Goal: Task Accomplishment & Management: Use online tool/utility

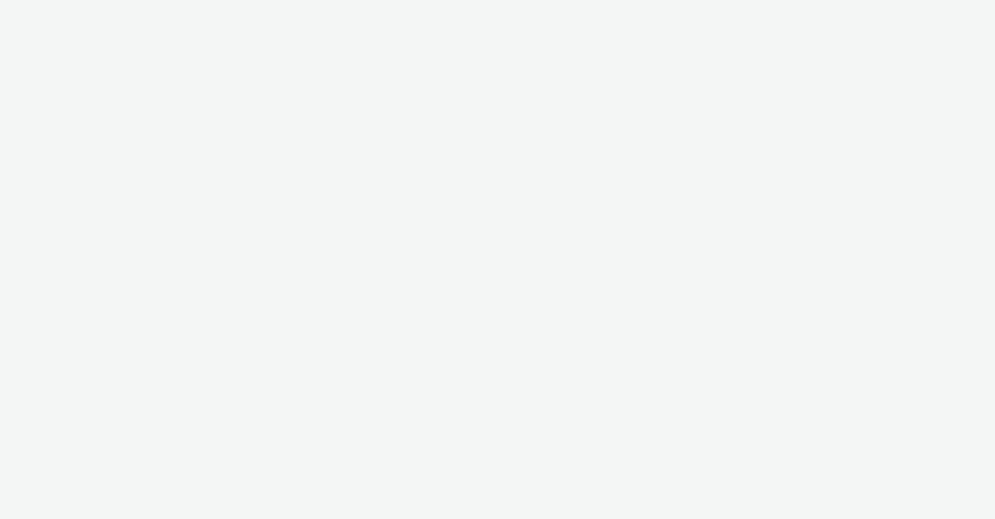
select select "b626f941-834b-427f-b453-0a2b95f57350"
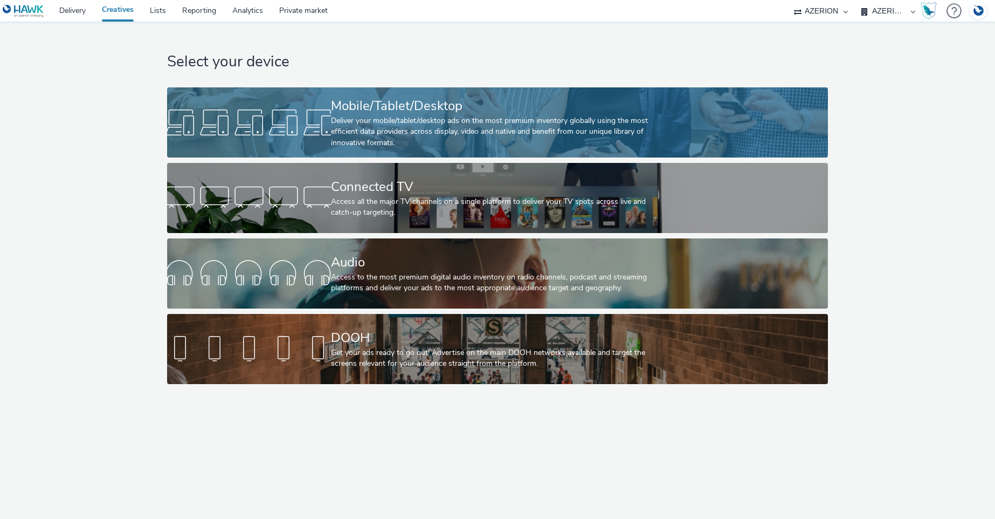
click at [477, 122] on div "Deliver your mobile/tablet/desktop ads on the most premium inventory globally u…" at bounding box center [495, 131] width 328 height 33
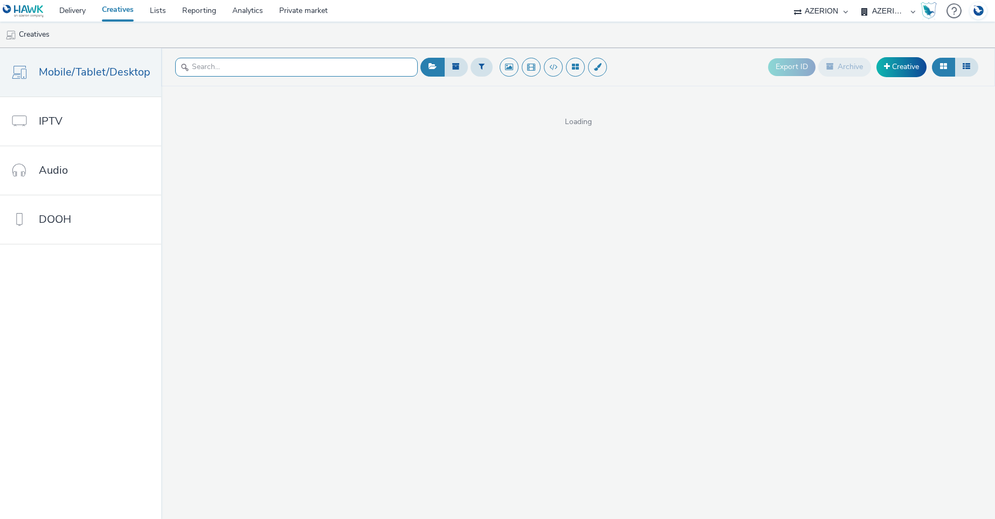
click at [244, 65] on input "text" at bounding box center [296, 67] width 243 height 19
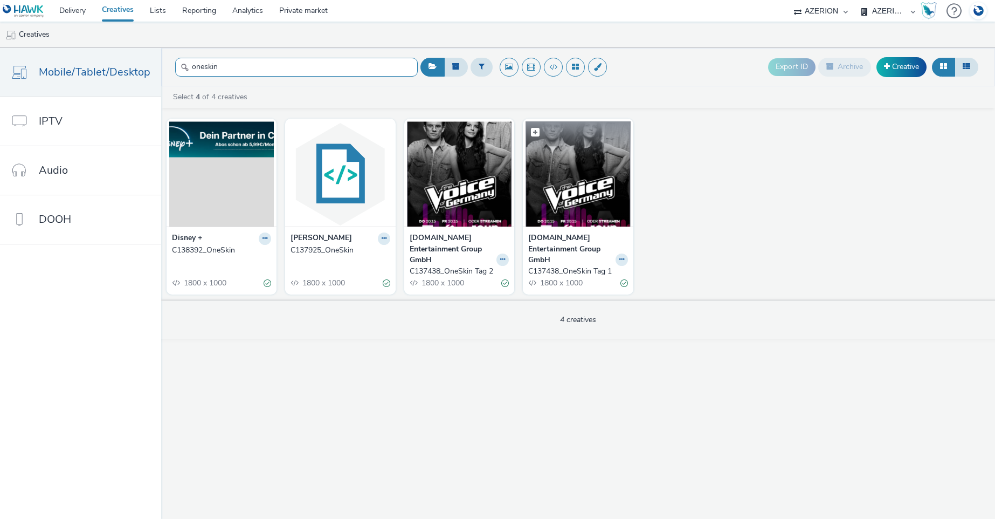
type input "oneskin"
click at [585, 190] on img at bounding box center [578, 173] width 105 height 105
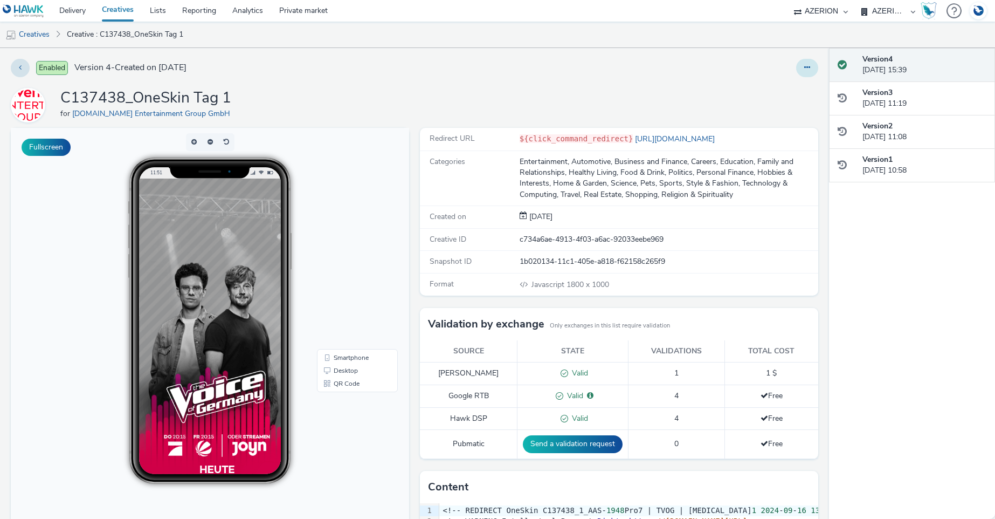
click at [796, 70] on button at bounding box center [807, 68] width 22 height 18
click at [760, 89] on link "Edit" at bounding box center [778, 90] width 81 height 22
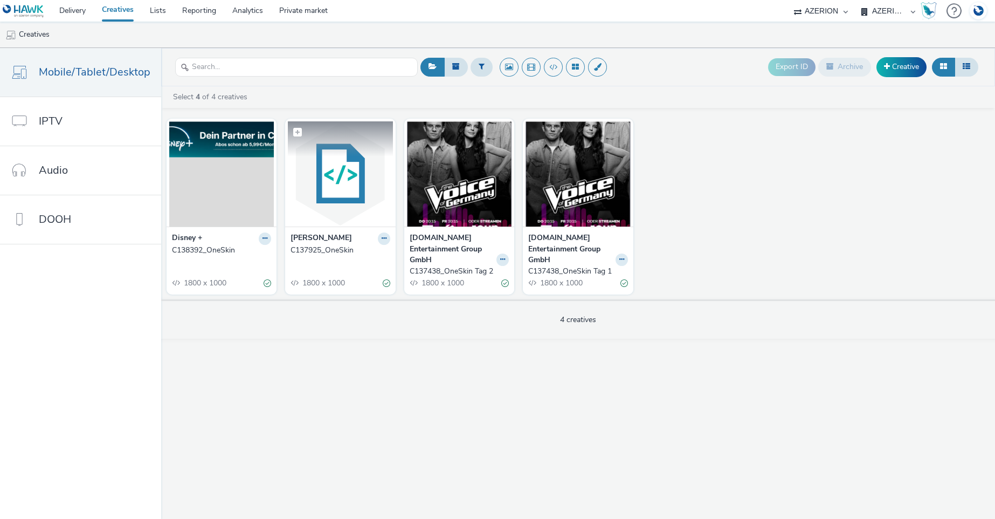
click at [326, 193] on img at bounding box center [340, 173] width 105 height 105
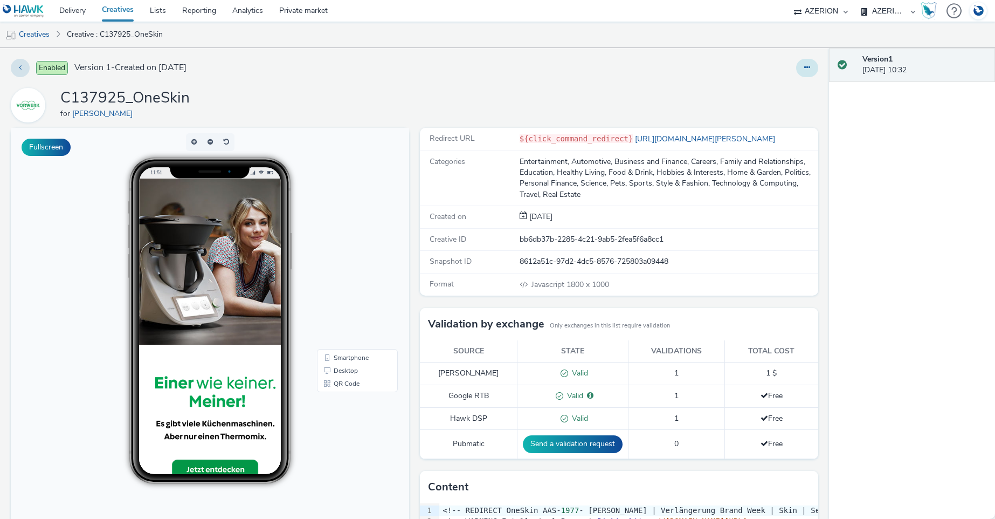
click at [796, 73] on button at bounding box center [807, 68] width 22 height 18
click at [761, 87] on link "Edit" at bounding box center [778, 90] width 81 height 22
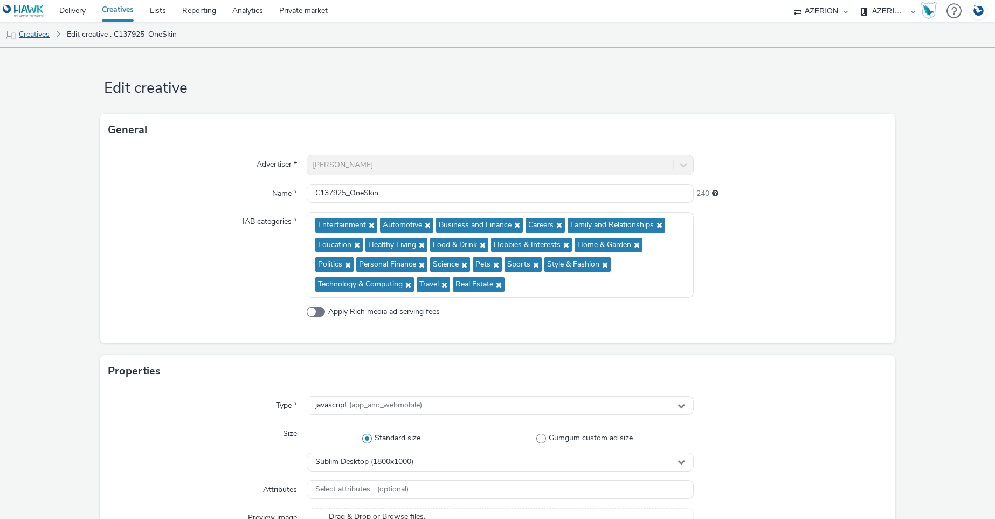
click at [35, 35] on link "Creatives" at bounding box center [27, 35] width 55 height 26
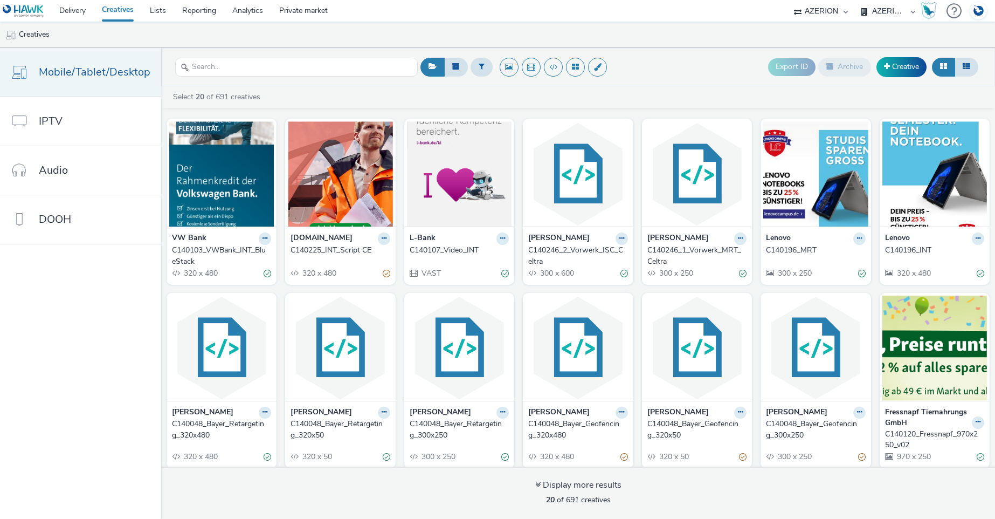
click at [81, 73] on span "Mobile/Tablet/Desktop" at bounding box center [95, 72] width 112 height 16
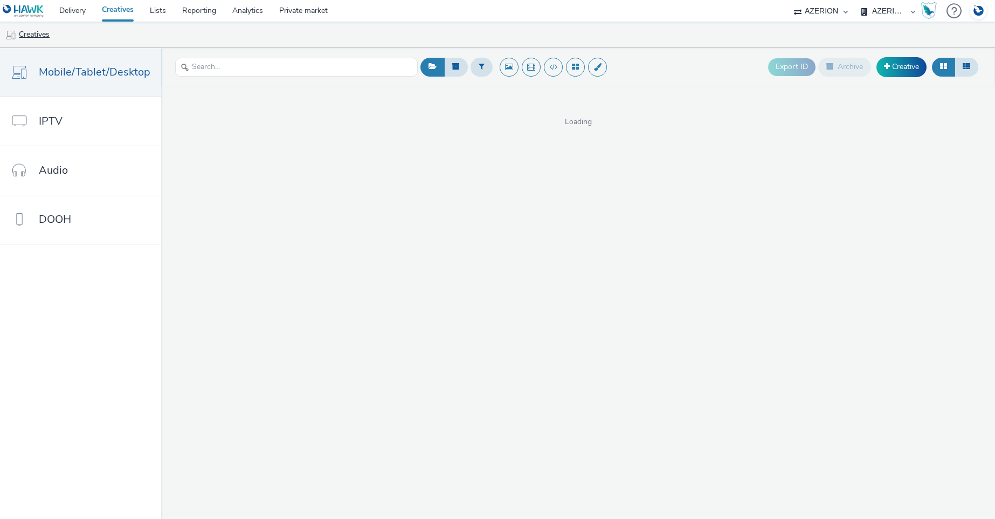
click at [41, 35] on link "Creatives" at bounding box center [27, 35] width 55 height 26
click at [35, 34] on link "Creatives" at bounding box center [27, 35] width 55 height 26
click at [38, 34] on link "Creatives" at bounding box center [27, 35] width 55 height 26
click at [116, 11] on link "Creatives" at bounding box center [118, 11] width 48 height 22
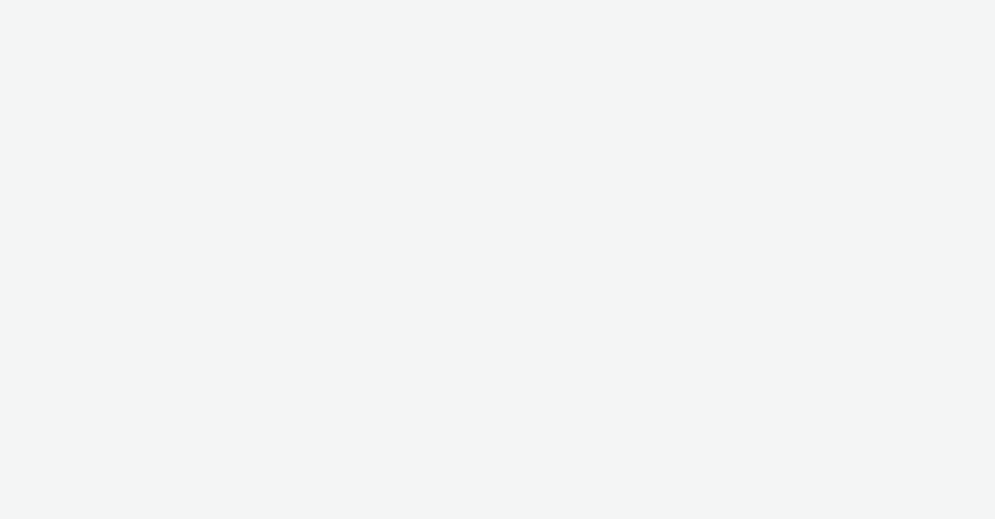
select select "b626f941-834b-427f-b453-0a2b95f57350"
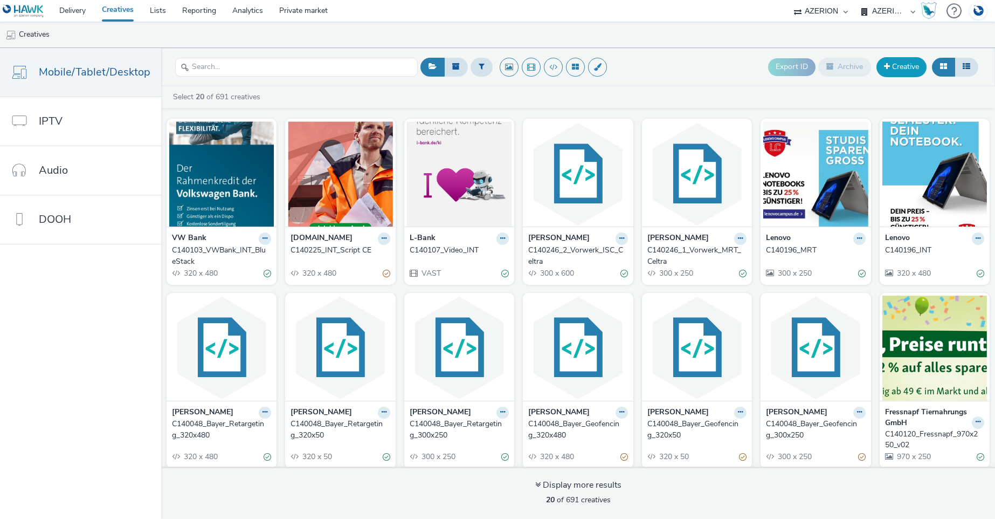
click at [899, 66] on link "Creative" at bounding box center [902, 66] width 50 height 19
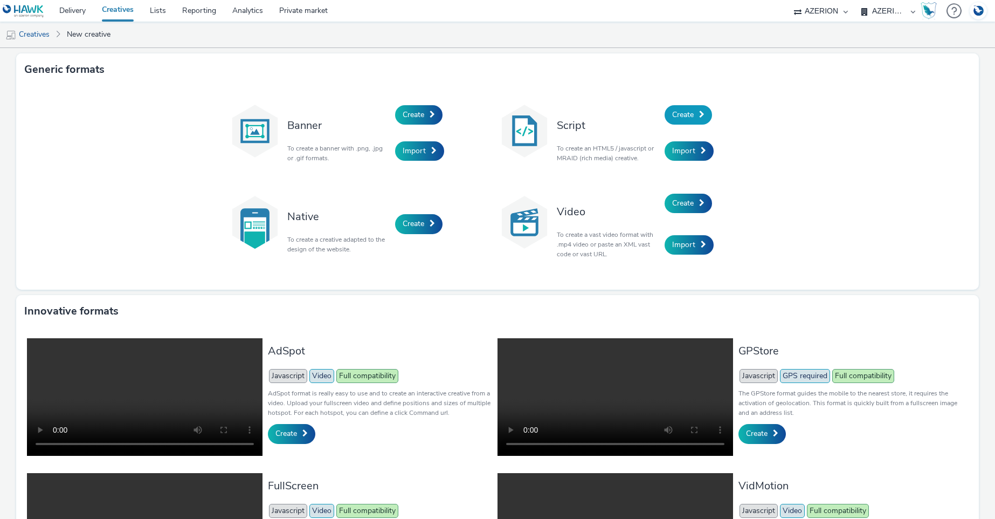
click at [686, 116] on span "Create" at bounding box center [683, 114] width 22 height 10
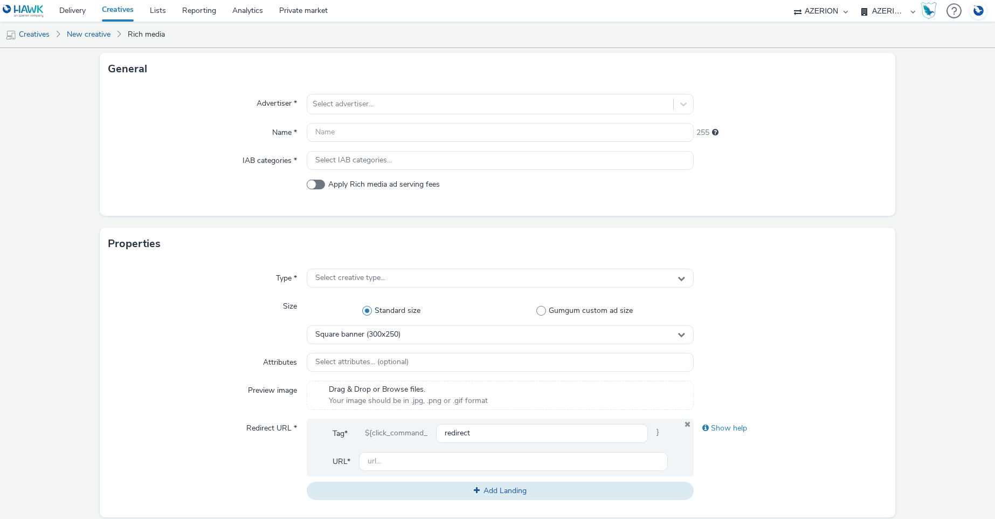
scroll to position [96, 0]
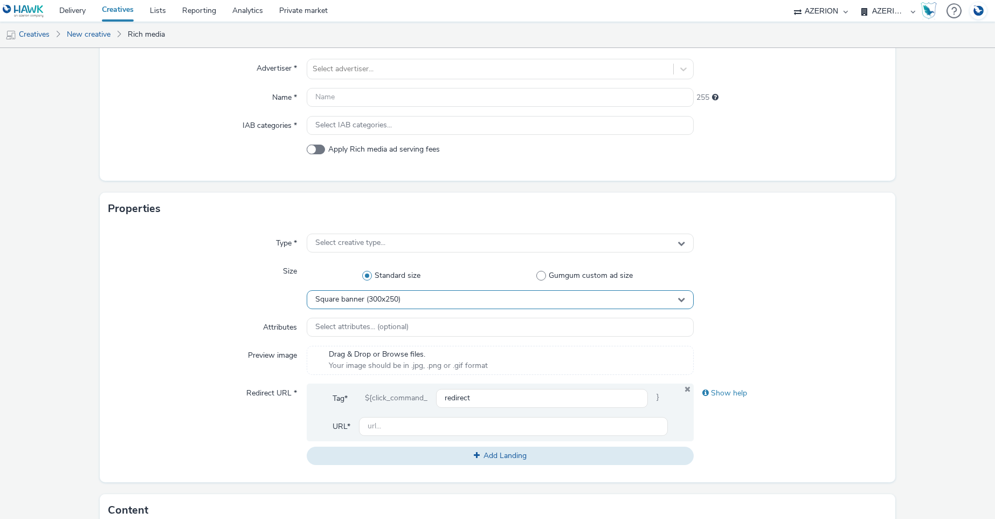
click at [404, 299] on div "Square banner (300x250)" at bounding box center [500, 299] width 387 height 19
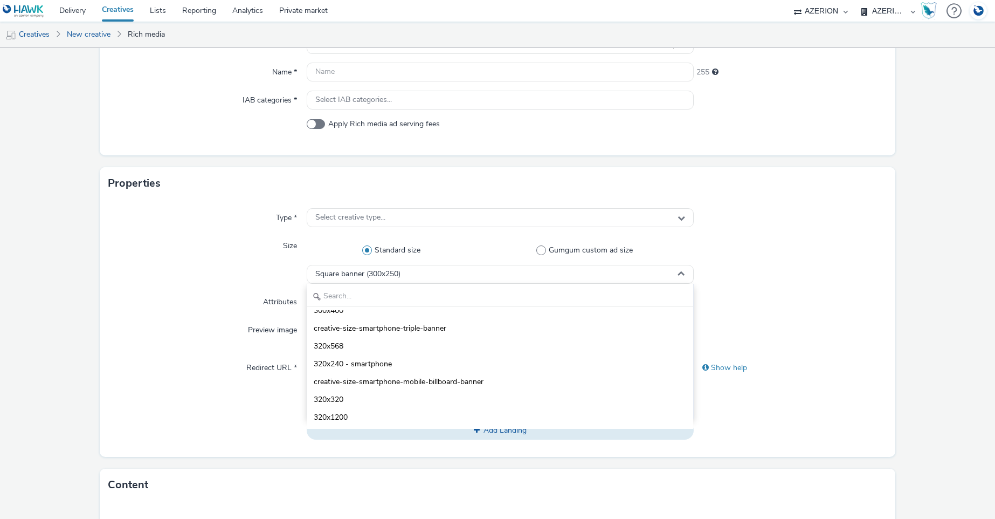
scroll to position [794, 0]
click at [379, 297] on input "text" at bounding box center [499, 296] width 385 height 19
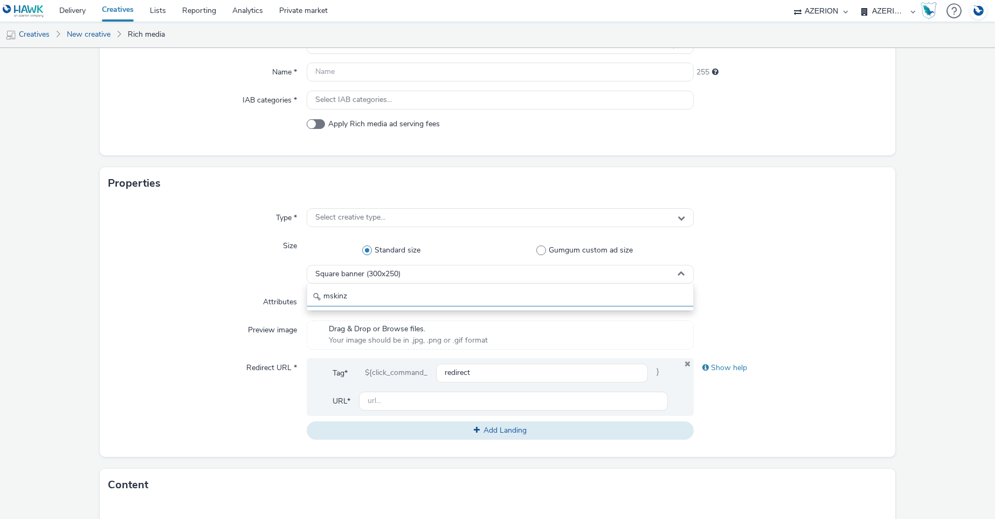
click at [307, 421] on button "Add Landing" at bounding box center [500, 430] width 387 height 18
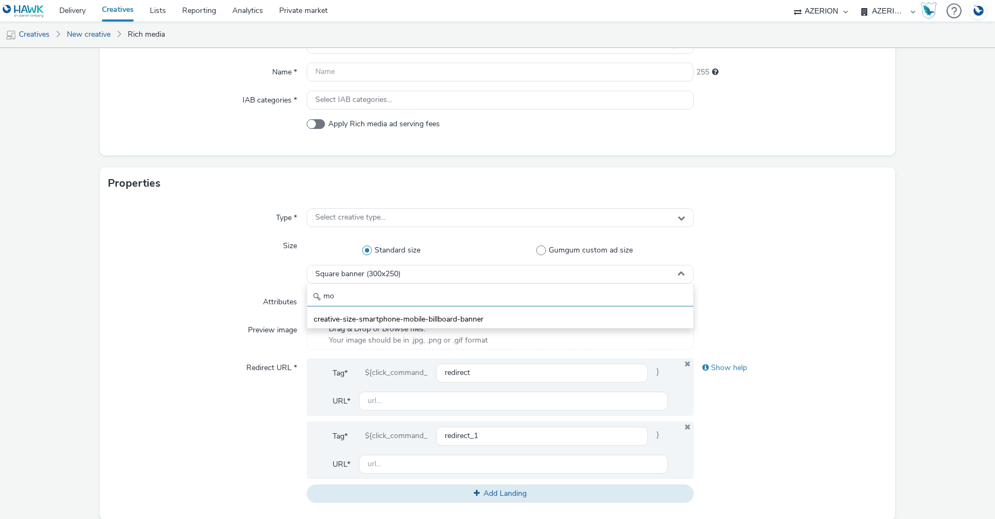
type input "m"
type input "ski"
click at [370, 317] on span "M-Skinz (640x300)" at bounding box center [346, 319] width 64 height 11
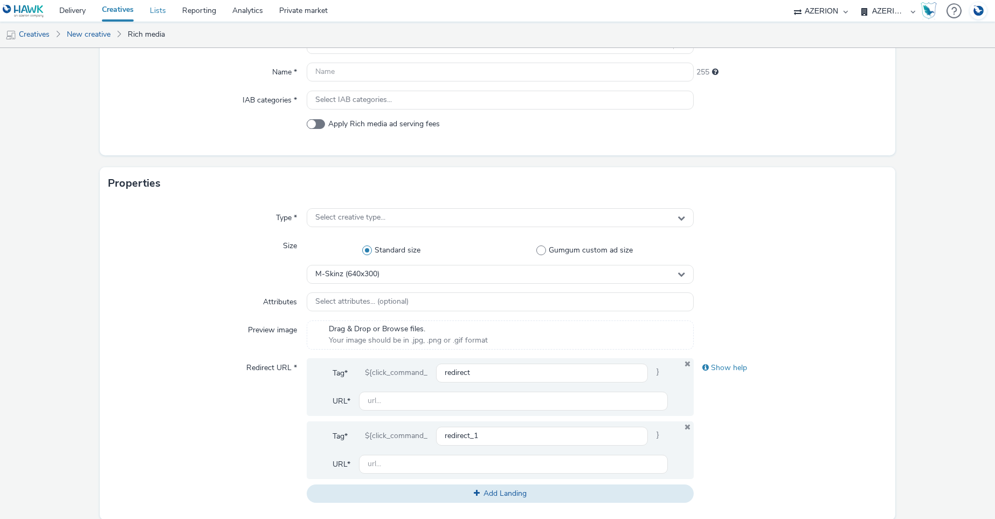
click at [158, 10] on link "Lists" at bounding box center [158, 11] width 32 height 22
